Goal: Understand process/instructions

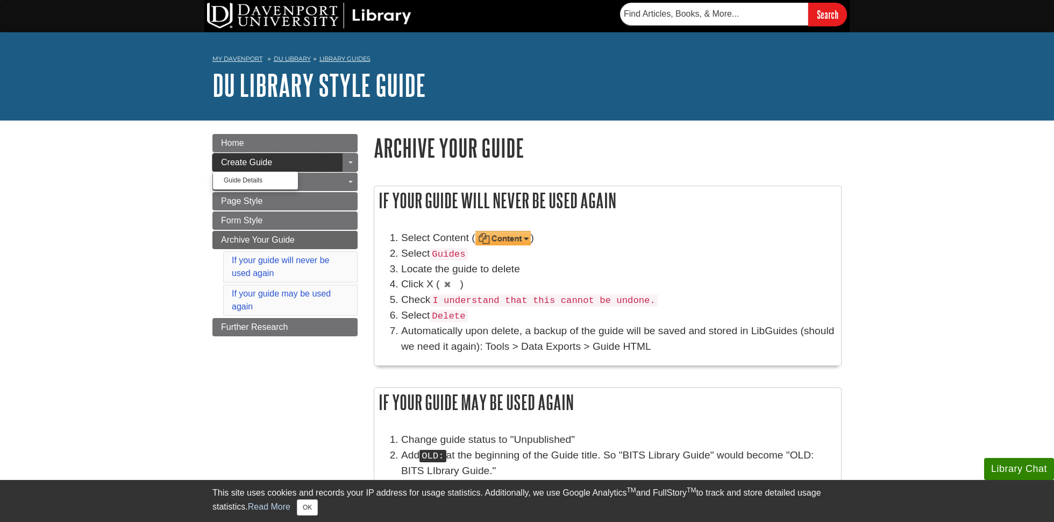
click at [335, 158] on link "Create Guide" at bounding box center [284, 162] width 145 height 18
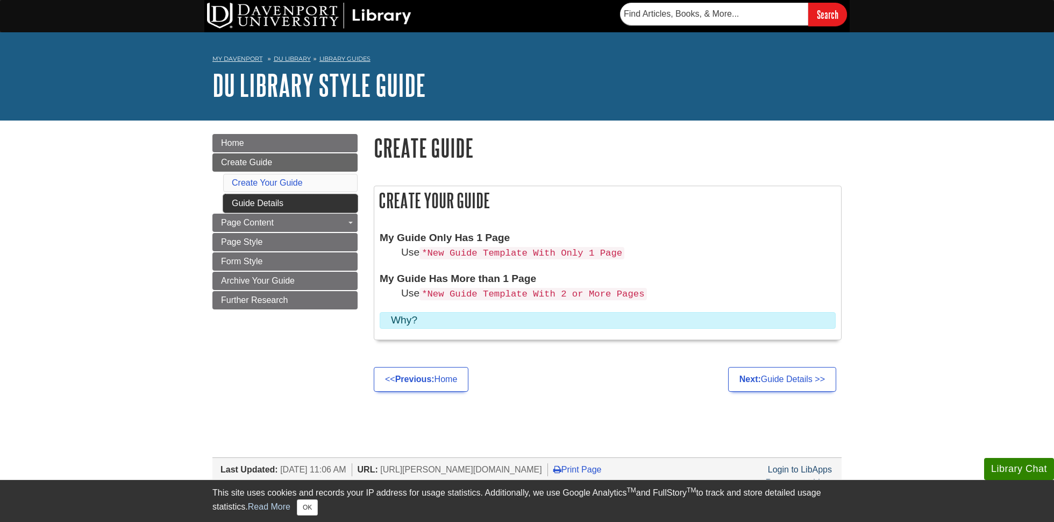
click at [315, 202] on link "Guide Details" at bounding box center [290, 203] width 134 height 18
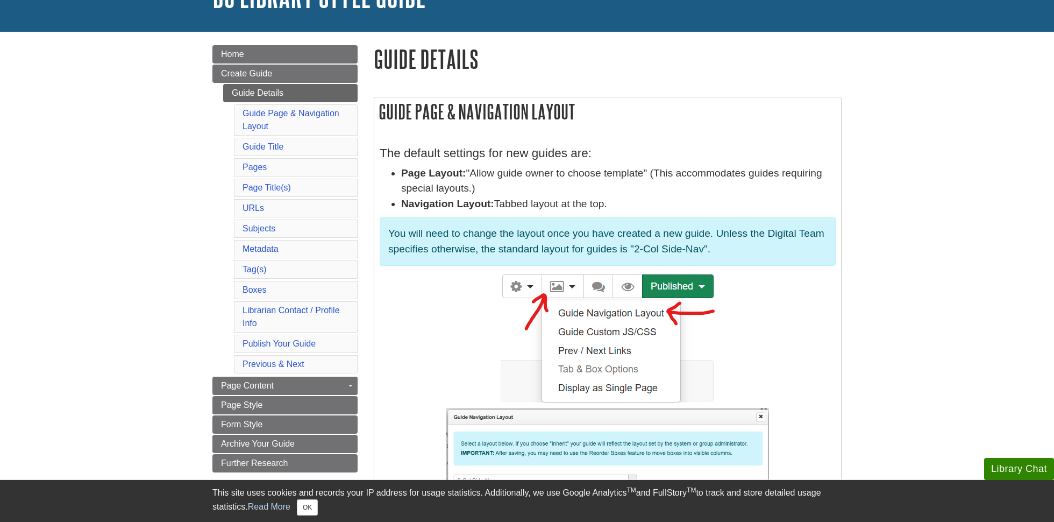
scroll to position [108, 0]
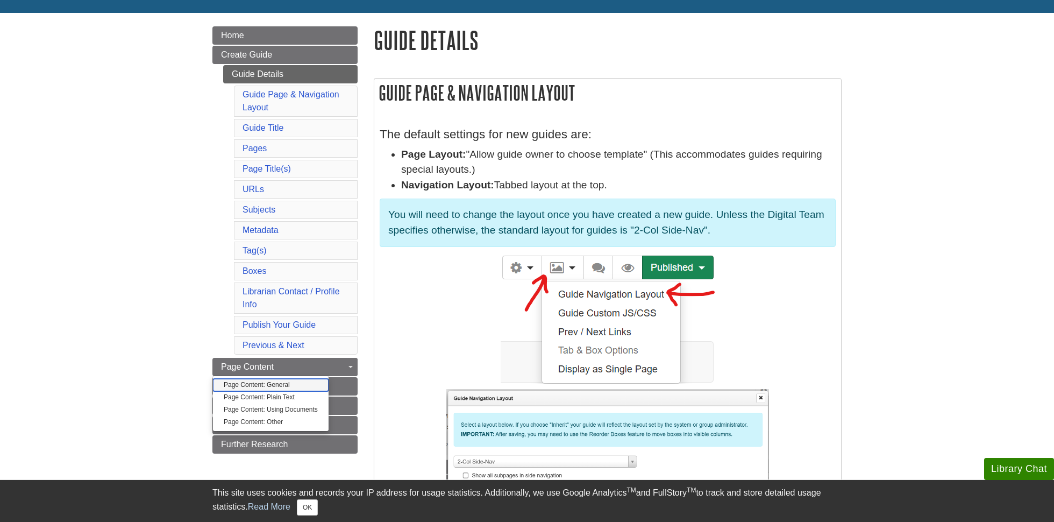
click at [304, 380] on link "Page Content: General" at bounding box center [271, 385] width 116 height 12
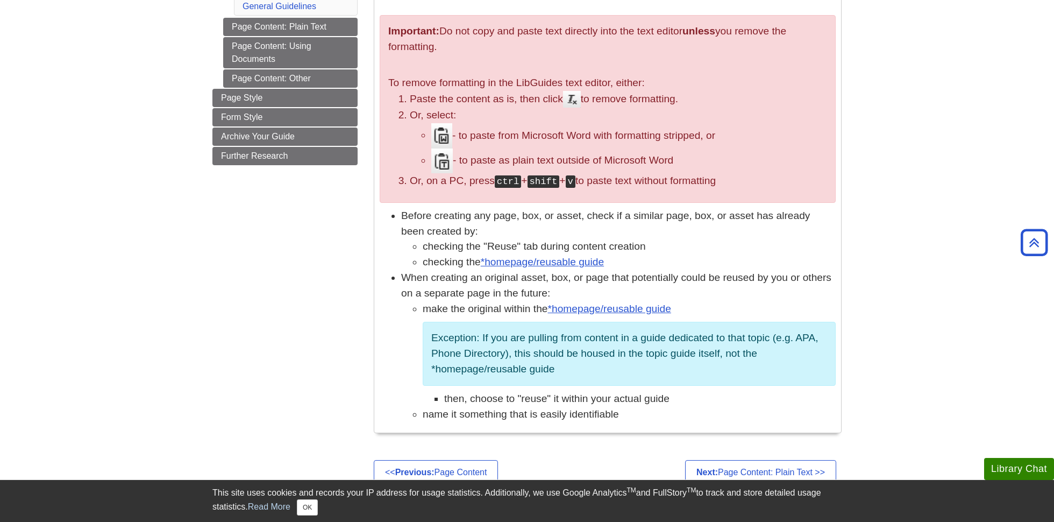
scroll to position [269, 0]
